Goal: Information Seeking & Learning: Learn about a topic

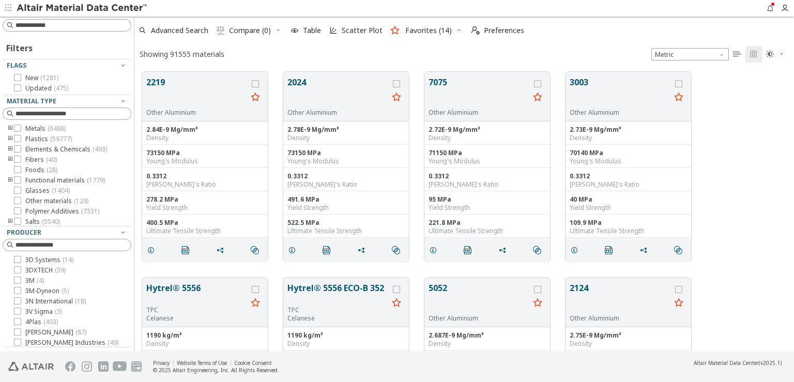
click at [750, 242] on div "2219 Other Aluminium 2.84E-9 Mg/mm³ Density 73150 MPa Young's Modulus 0.3312 Po…" at bounding box center [463, 167] width 659 height 206
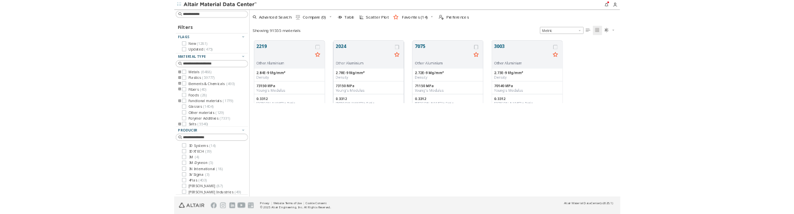
scroll to position [111, 651]
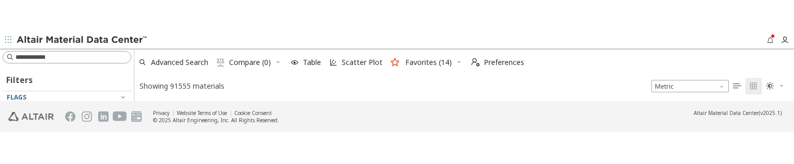
scroll to position [6, 9]
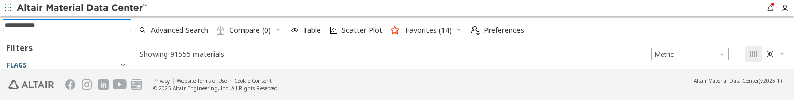
click at [24, 25] on input at bounding box center [68, 25] width 127 height 11
click at [28, 25] on input at bounding box center [73, 25] width 115 height 10
type input "******"
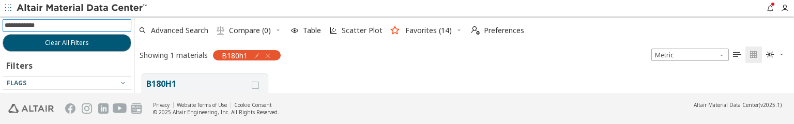
click at [32, 23] on input at bounding box center [68, 25] width 127 height 11
click at [267, 54] on icon "button" at bounding box center [268, 56] width 8 height 8
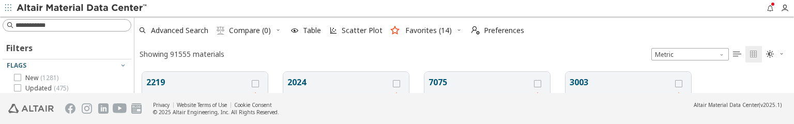
scroll to position [9, 9]
click at [42, 26] on input at bounding box center [68, 25] width 127 height 11
click at [20, 26] on input at bounding box center [73, 25] width 115 height 10
type input "***"
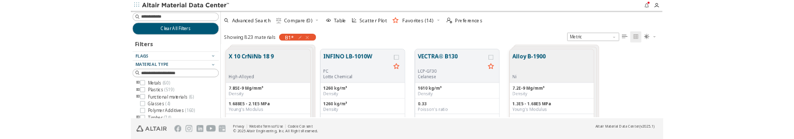
scroll to position [100, 651]
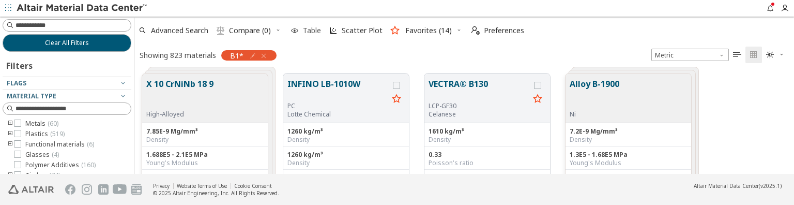
click at [321, 33] on span "Table" at bounding box center [312, 30] width 22 height 7
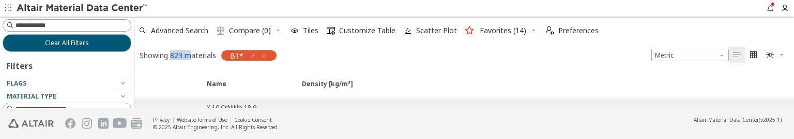
drag, startPoint x: 170, startPoint y: 55, endPoint x: 193, endPoint y: 54, distance: 23.8
click at [193, 54] on div "Showing 823 materials" at bounding box center [178, 55] width 76 height 10
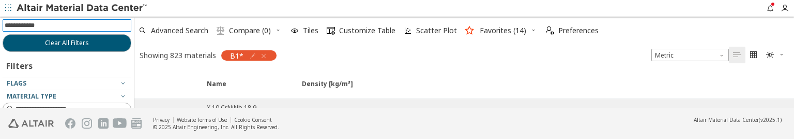
click at [73, 21] on input at bounding box center [68, 25] width 127 height 11
click at [312, 27] on span "Tiles" at bounding box center [311, 30] width 16 height 7
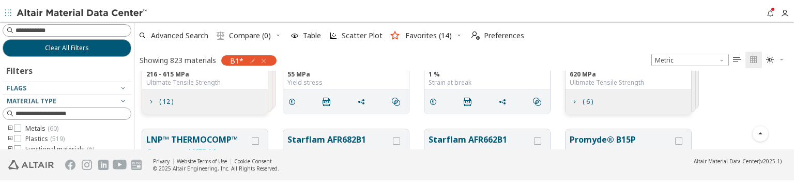
scroll to position [81, 651]
